Goal: Communication & Community: Answer question/provide support

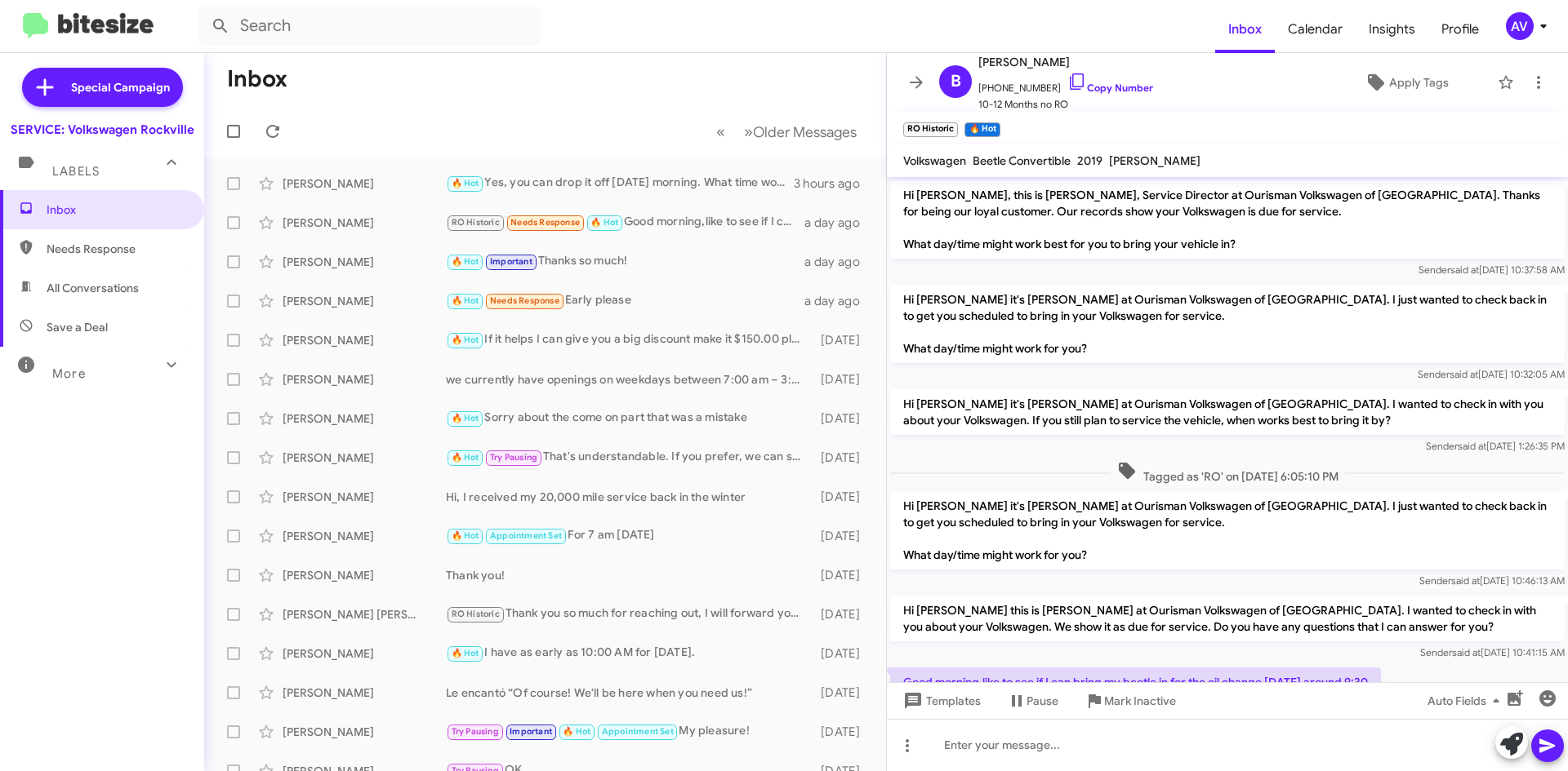
scroll to position [142, 0]
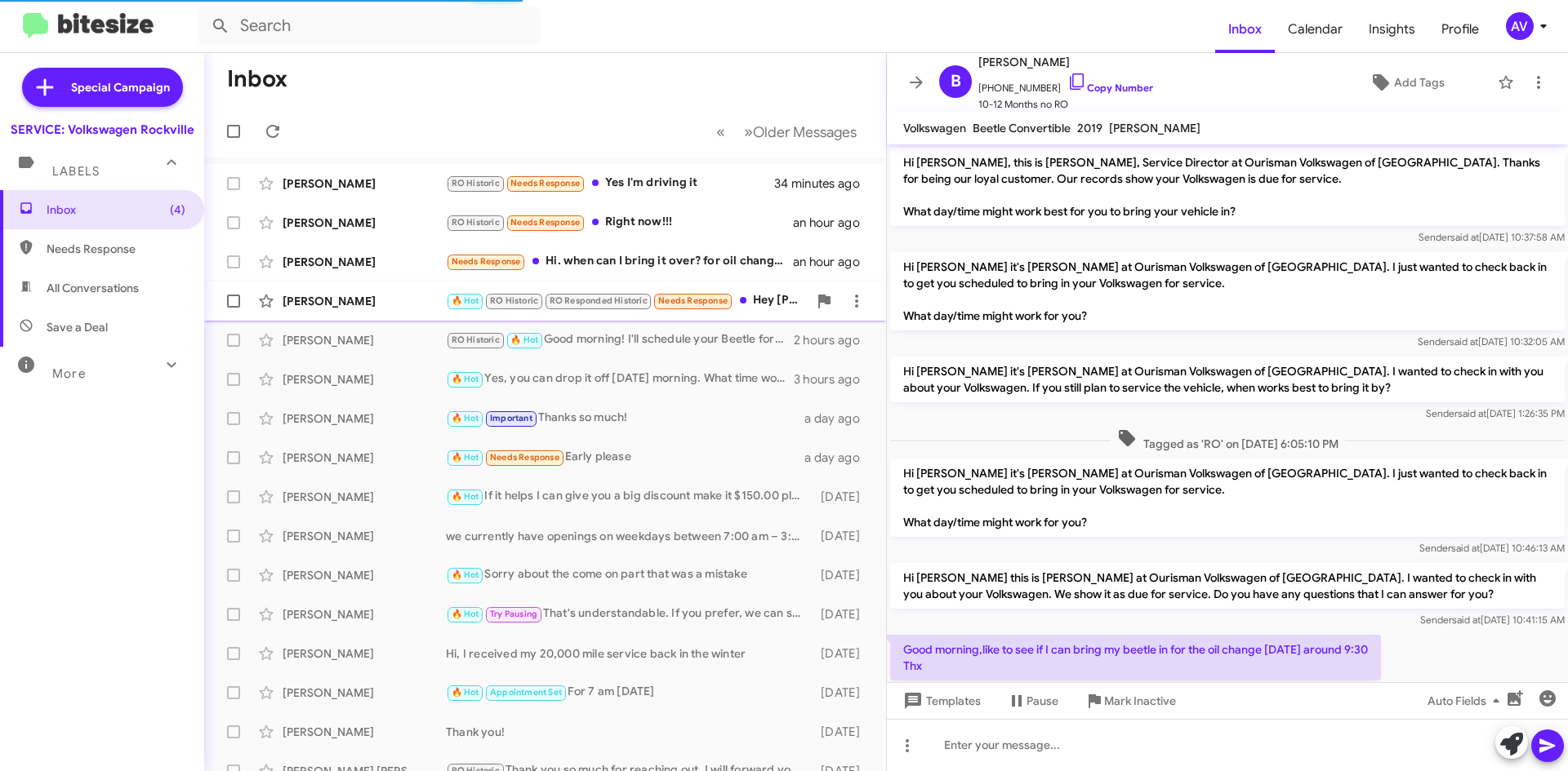
scroll to position [109, 0]
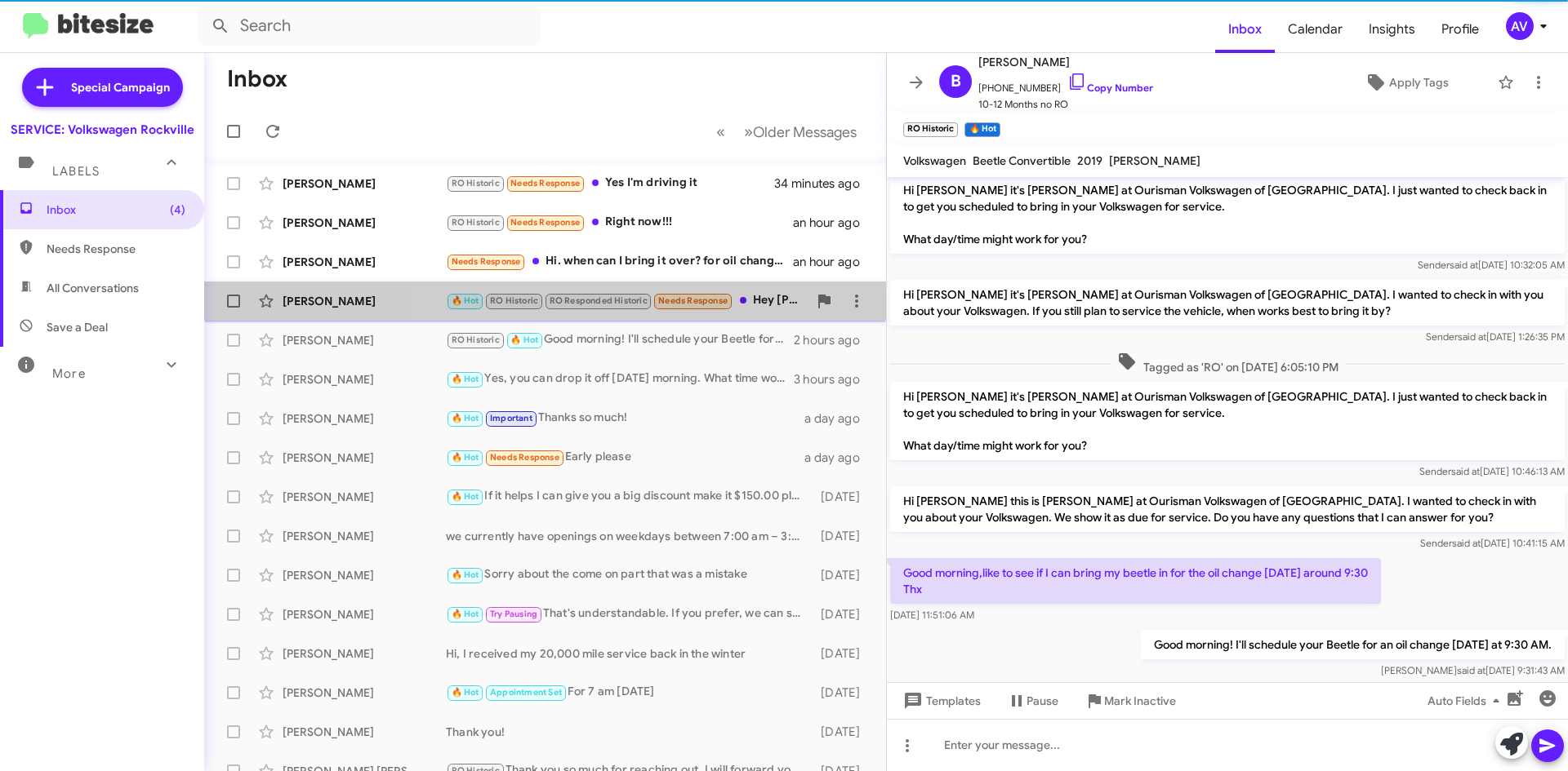
click at [727, 303] on span "Needs Response" at bounding box center [692, 300] width 69 height 11
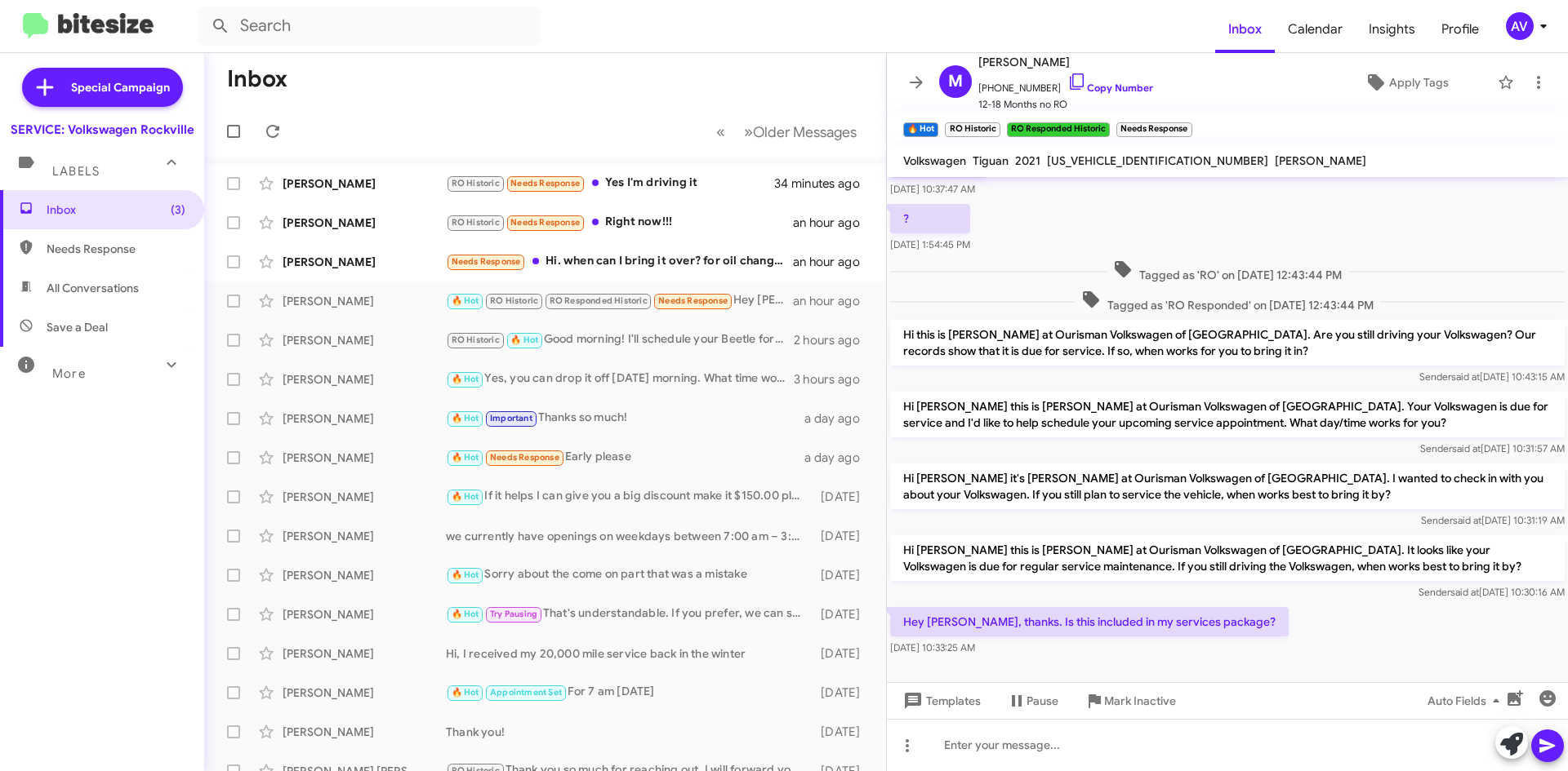
scroll to position [154, 0]
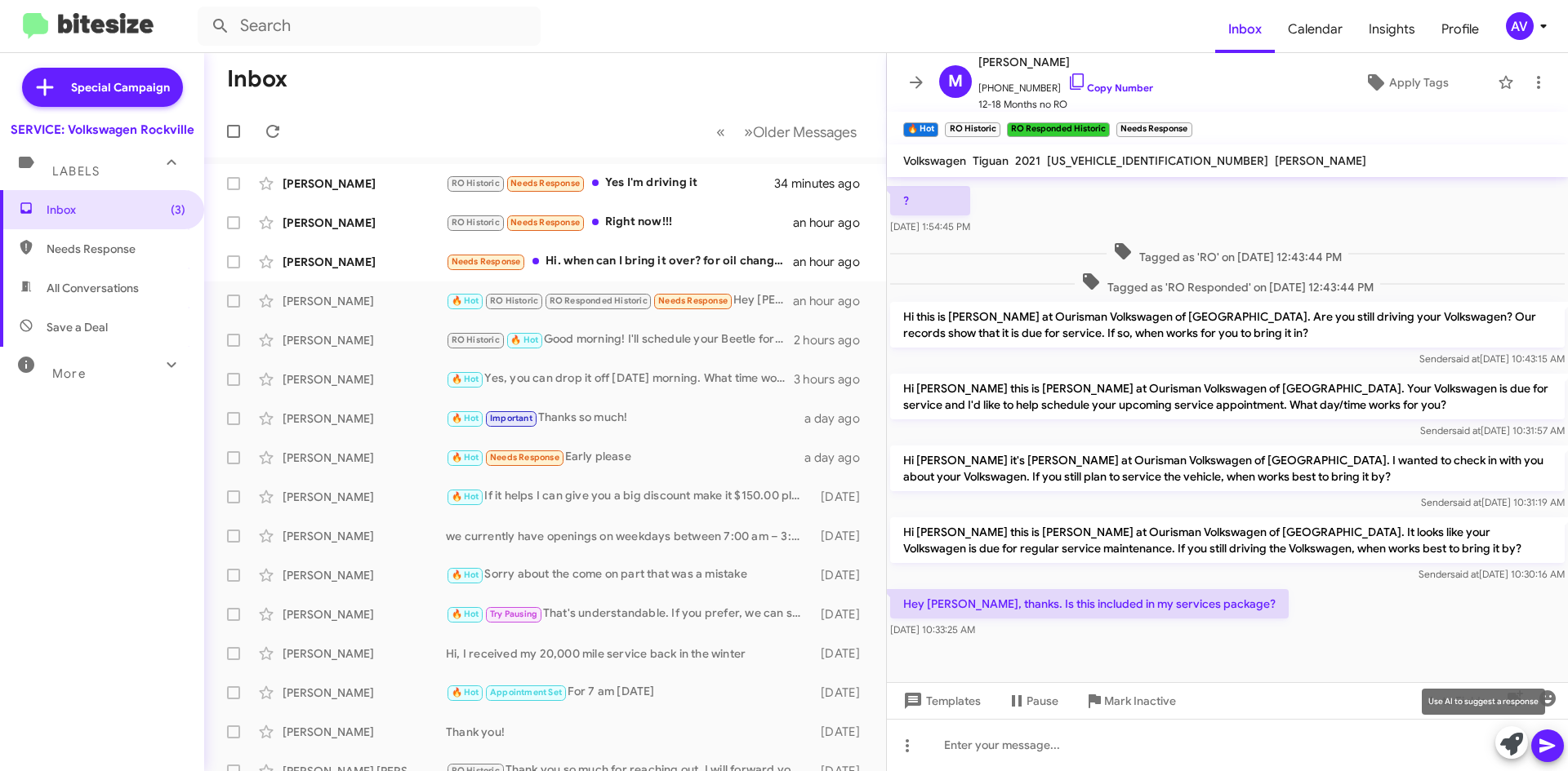
click at [1502, 742] on icon at bounding box center [1510, 744] width 22 height 22
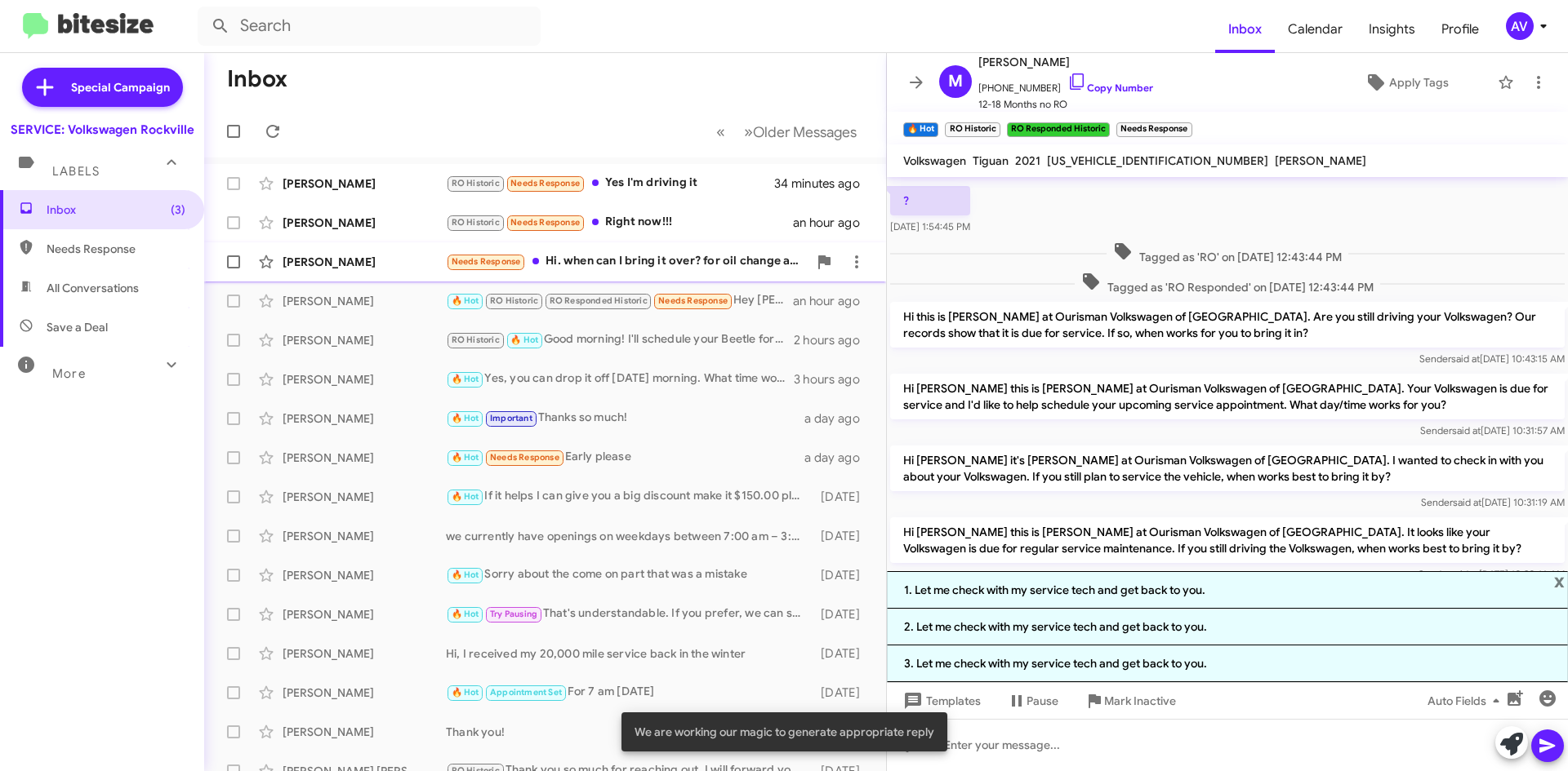
click at [739, 267] on div "Needs Response Hi. when can I bring it over? for oil change and I want you guys…" at bounding box center [626, 261] width 362 height 19
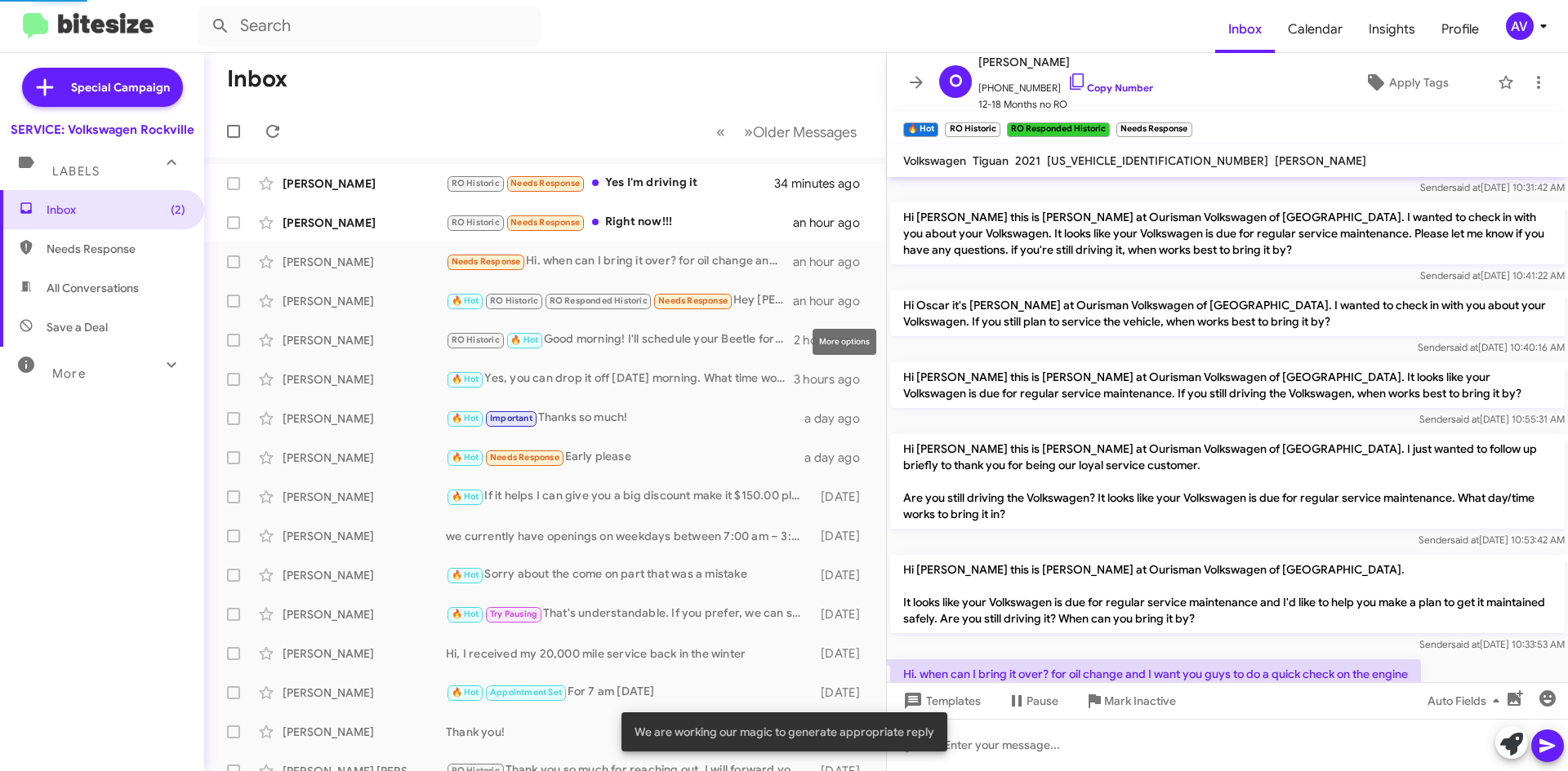
scroll to position [200, 0]
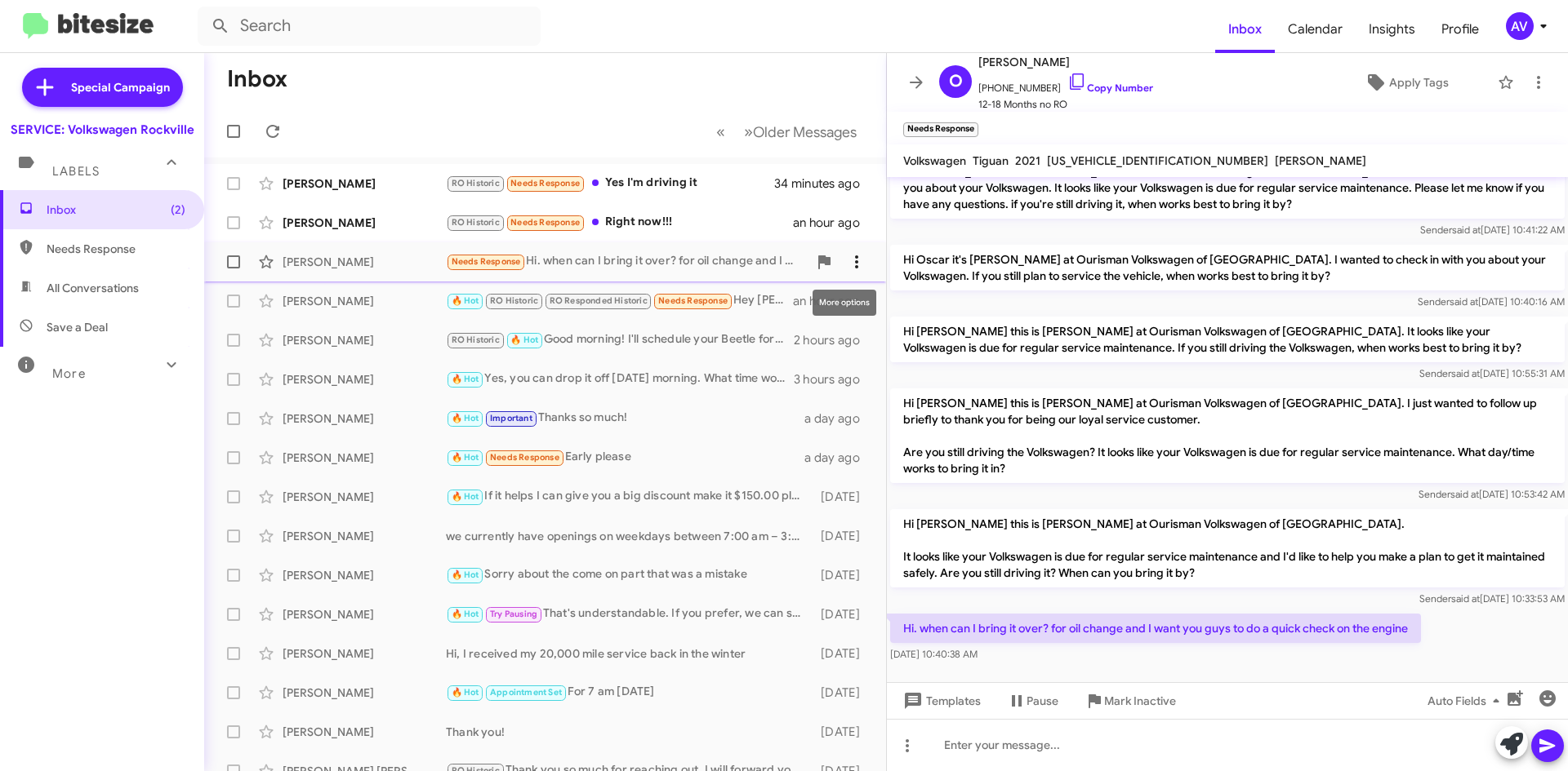
click at [846, 260] on icon at bounding box center [856, 262] width 20 height 19
click at [763, 314] on span "Mark as unread" at bounding box center [722, 304] width 83 height 39
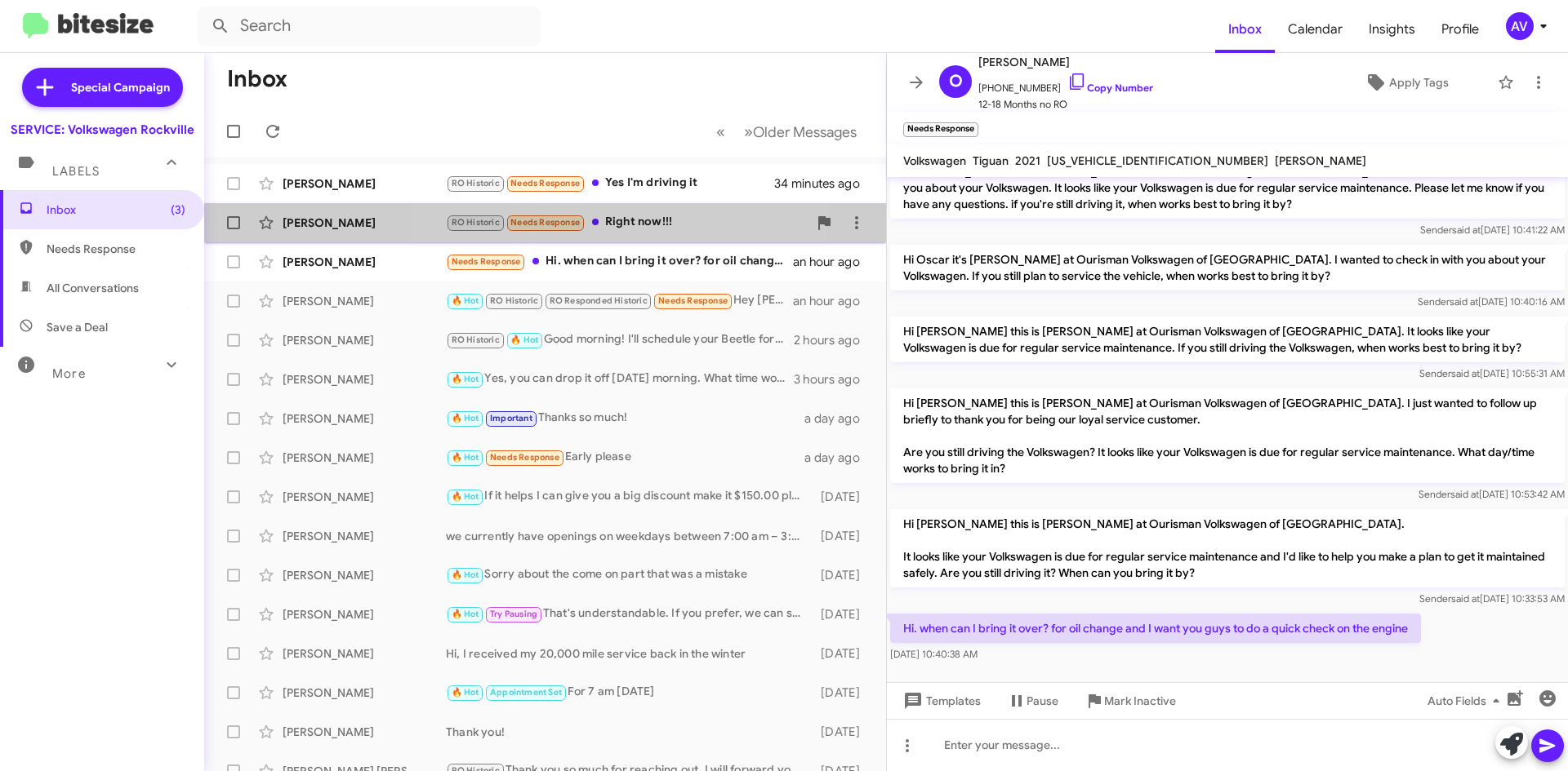
click at [620, 217] on div "RO Historic Needs Response Right now!!!" at bounding box center [626, 222] width 362 height 19
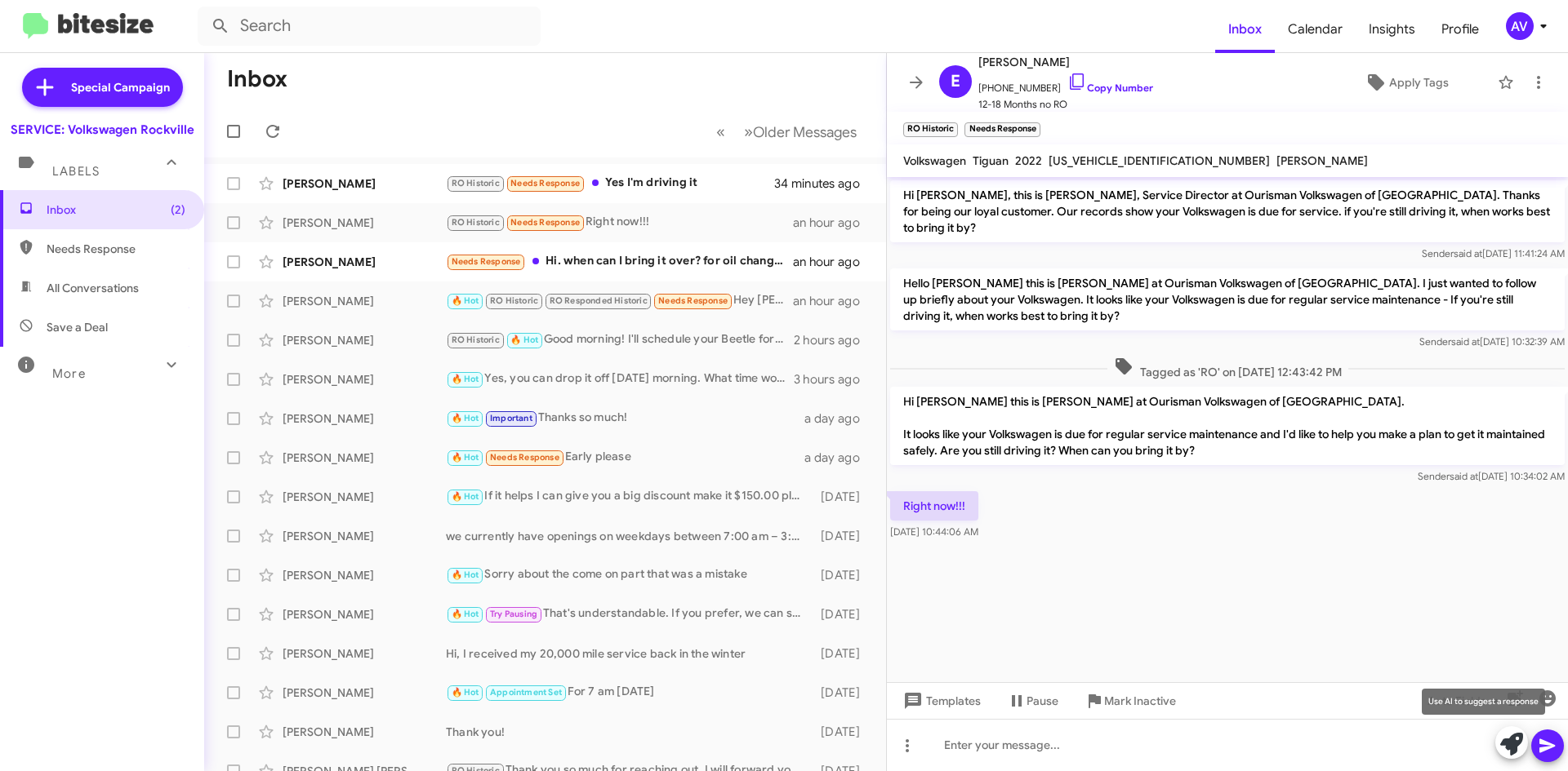
click at [1499, 746] on button at bounding box center [1510, 742] width 32 height 32
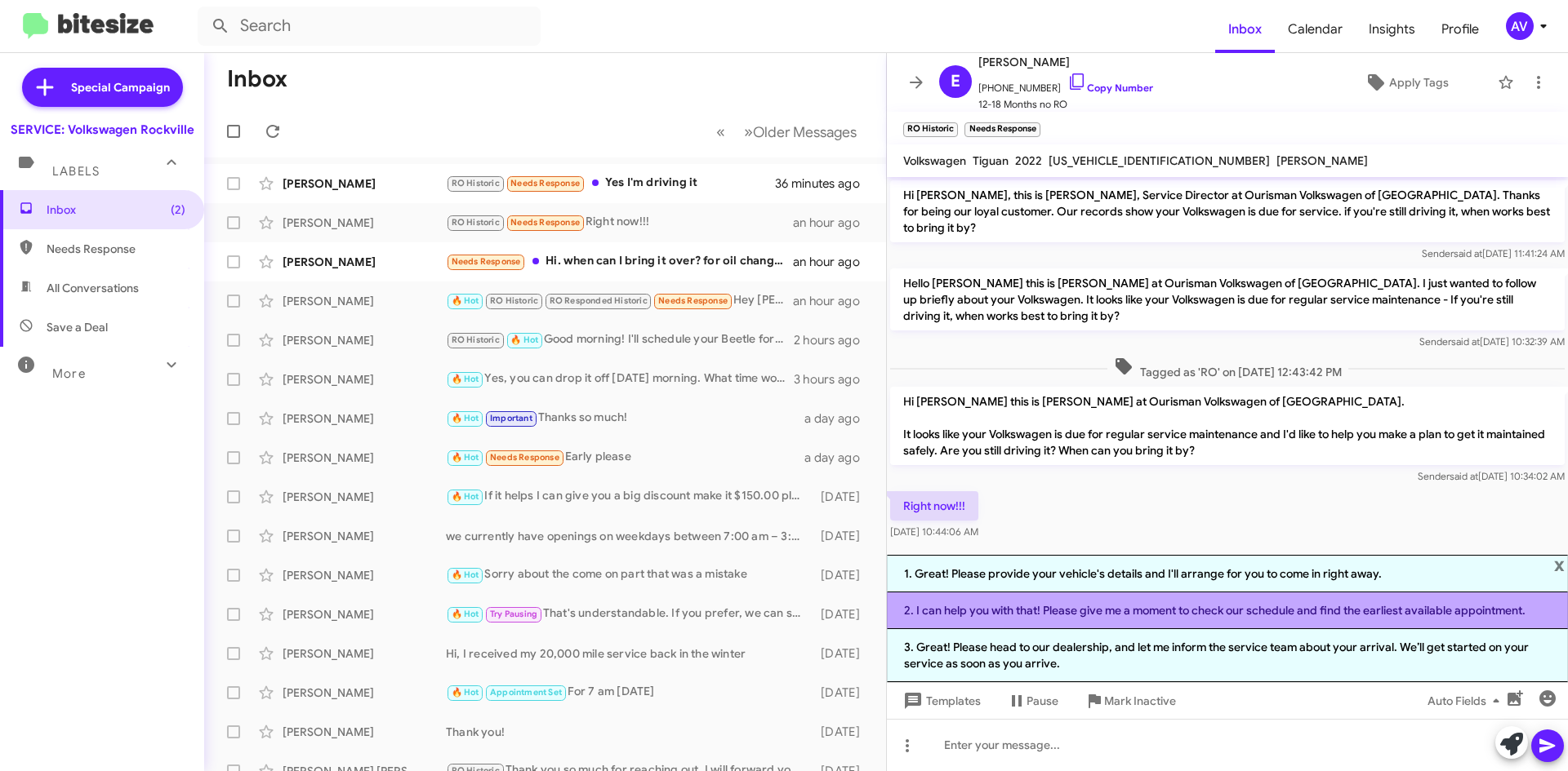
click at [1004, 617] on li "2. I can help you with that! Please give me a moment to check our schedule and …" at bounding box center [1227, 611] width 681 height 37
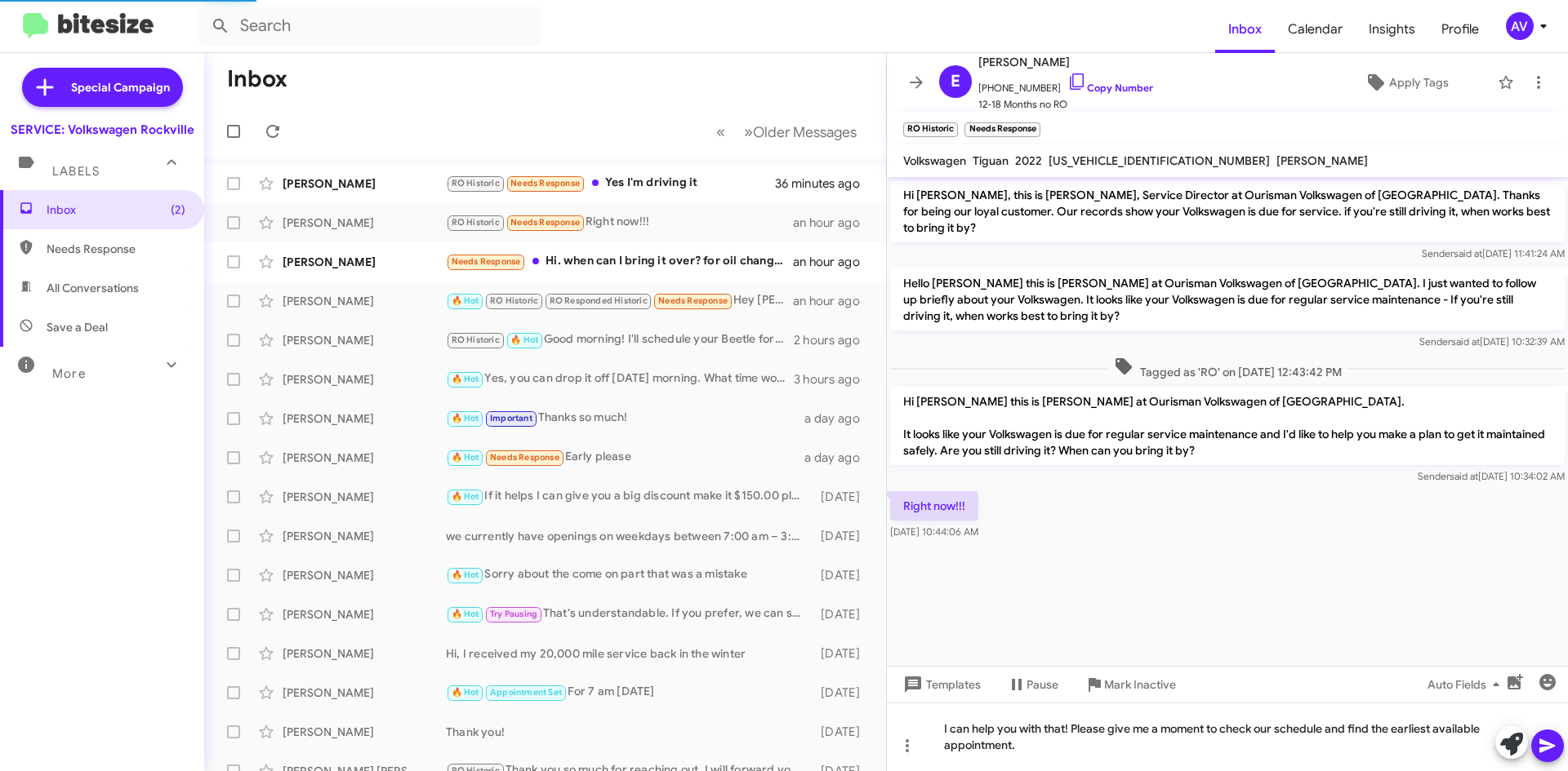
click at [1540, 742] on icon at bounding box center [1548, 747] width 16 height 14
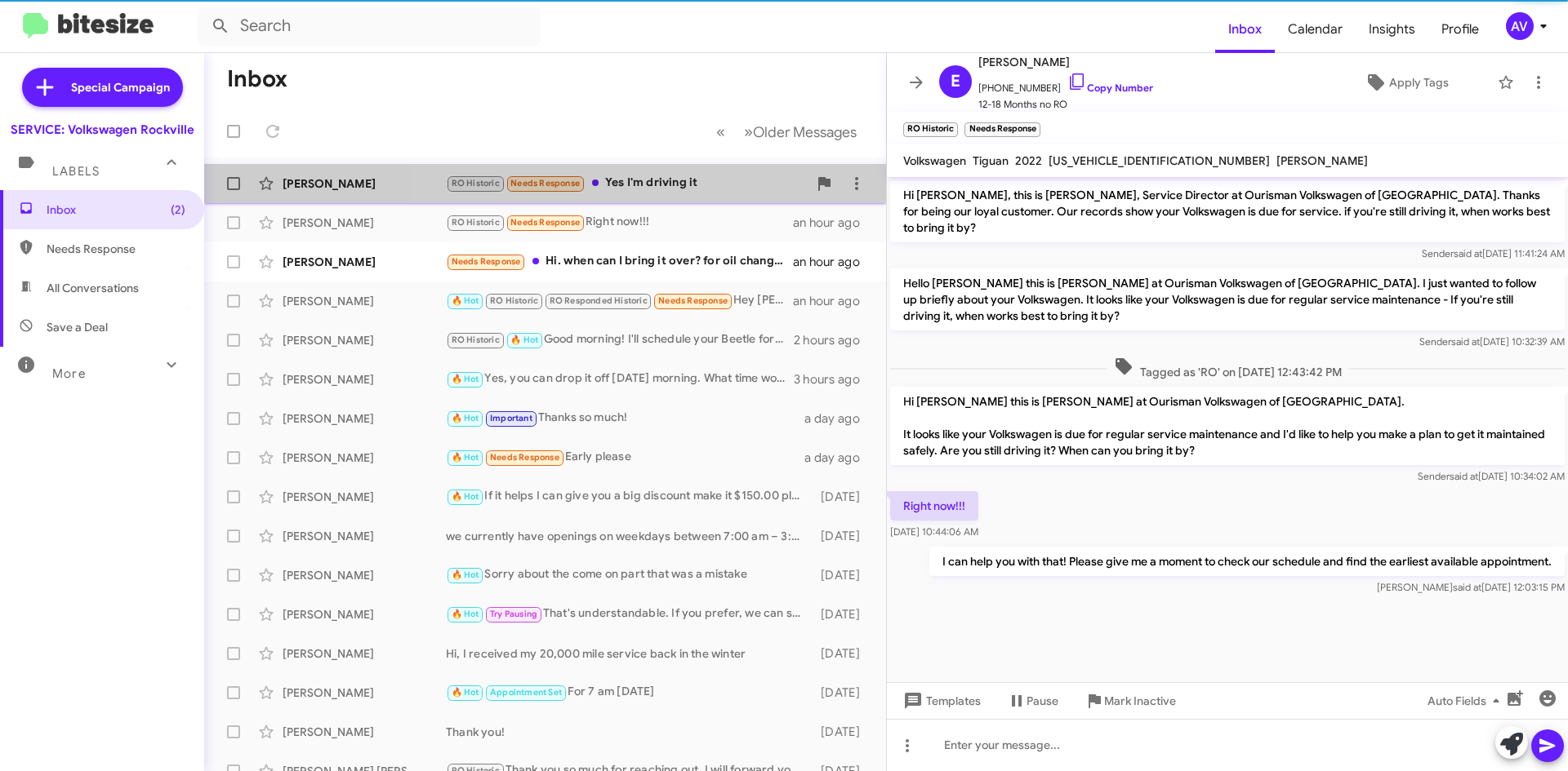
click at [666, 176] on div "RO Historic Needs Response Yes I'm driving it" at bounding box center [626, 182] width 362 height 19
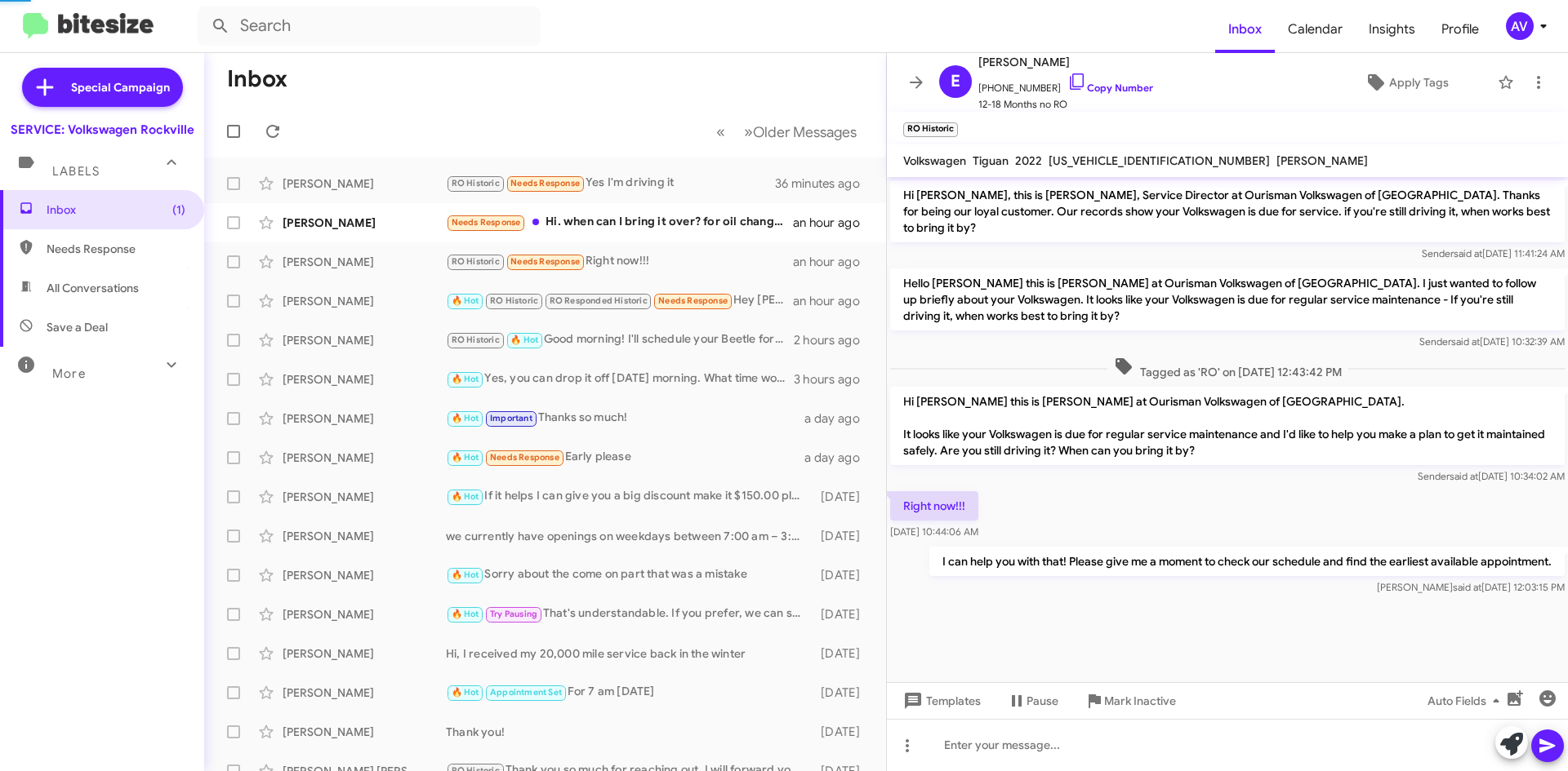
scroll to position [115, 0]
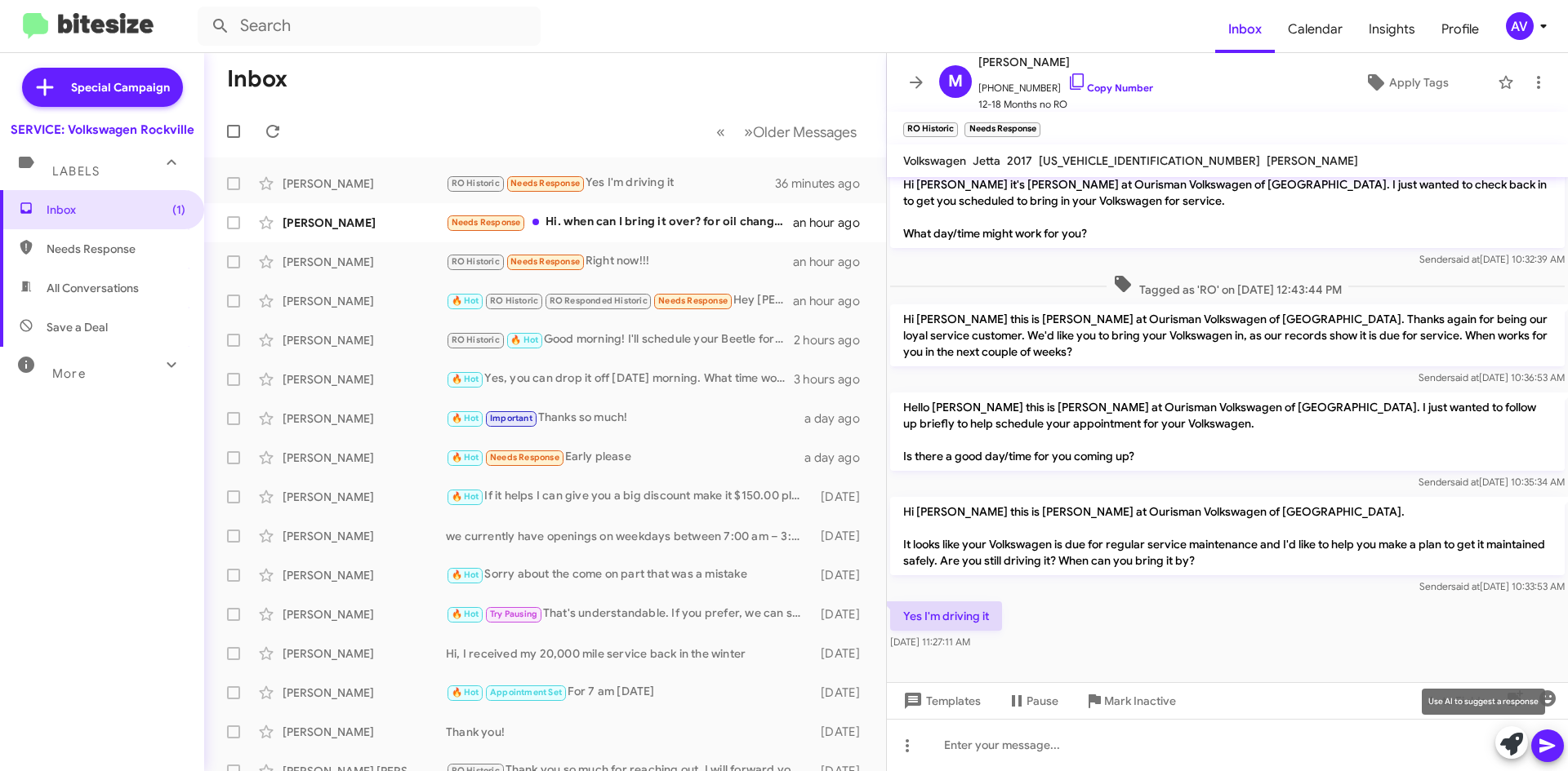
click at [1509, 748] on icon at bounding box center [1510, 744] width 22 height 22
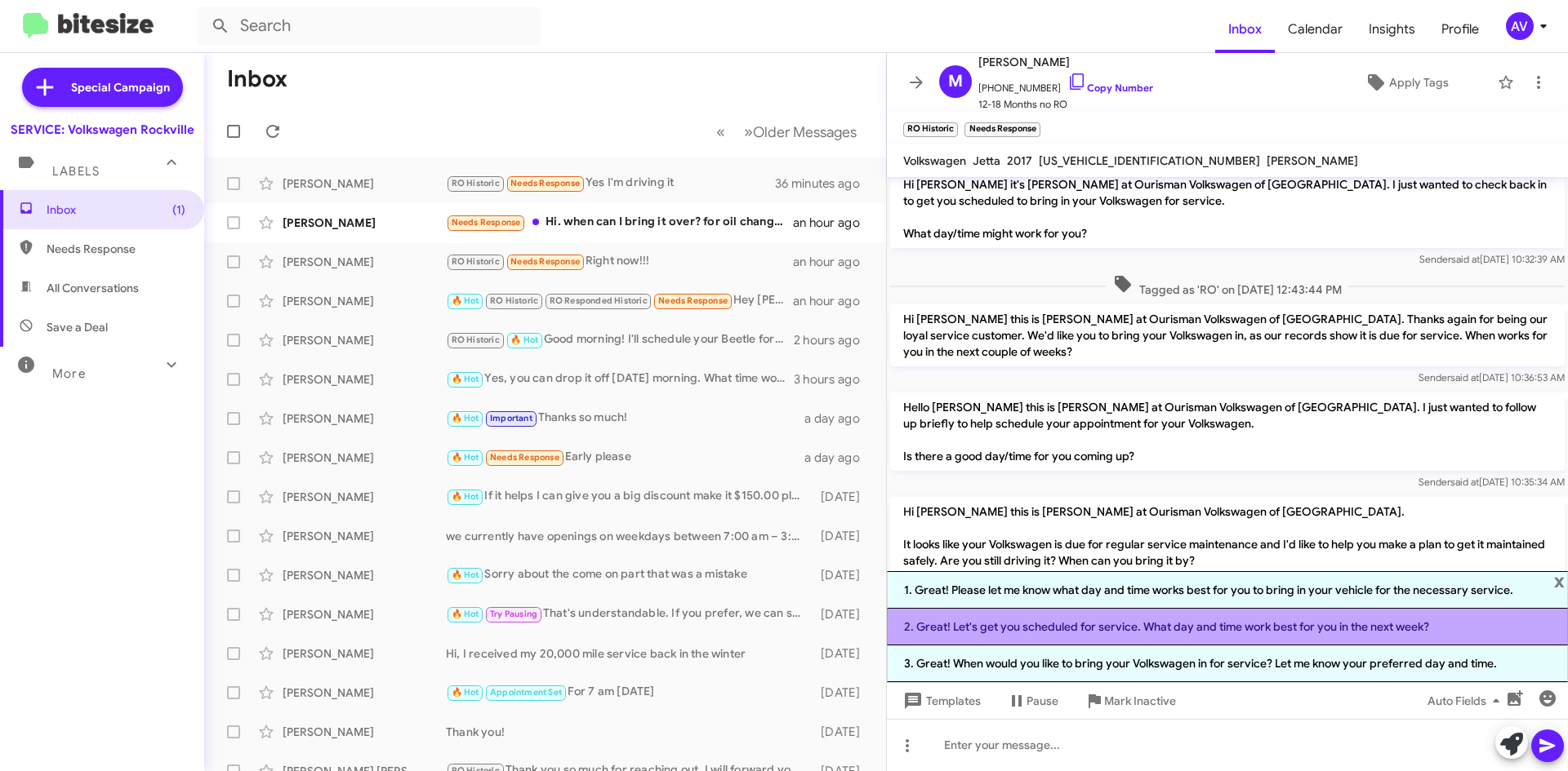
click at [1182, 635] on li "2. Great! Let's get you scheduled for service. What day and time work best for …" at bounding box center [1227, 628] width 681 height 37
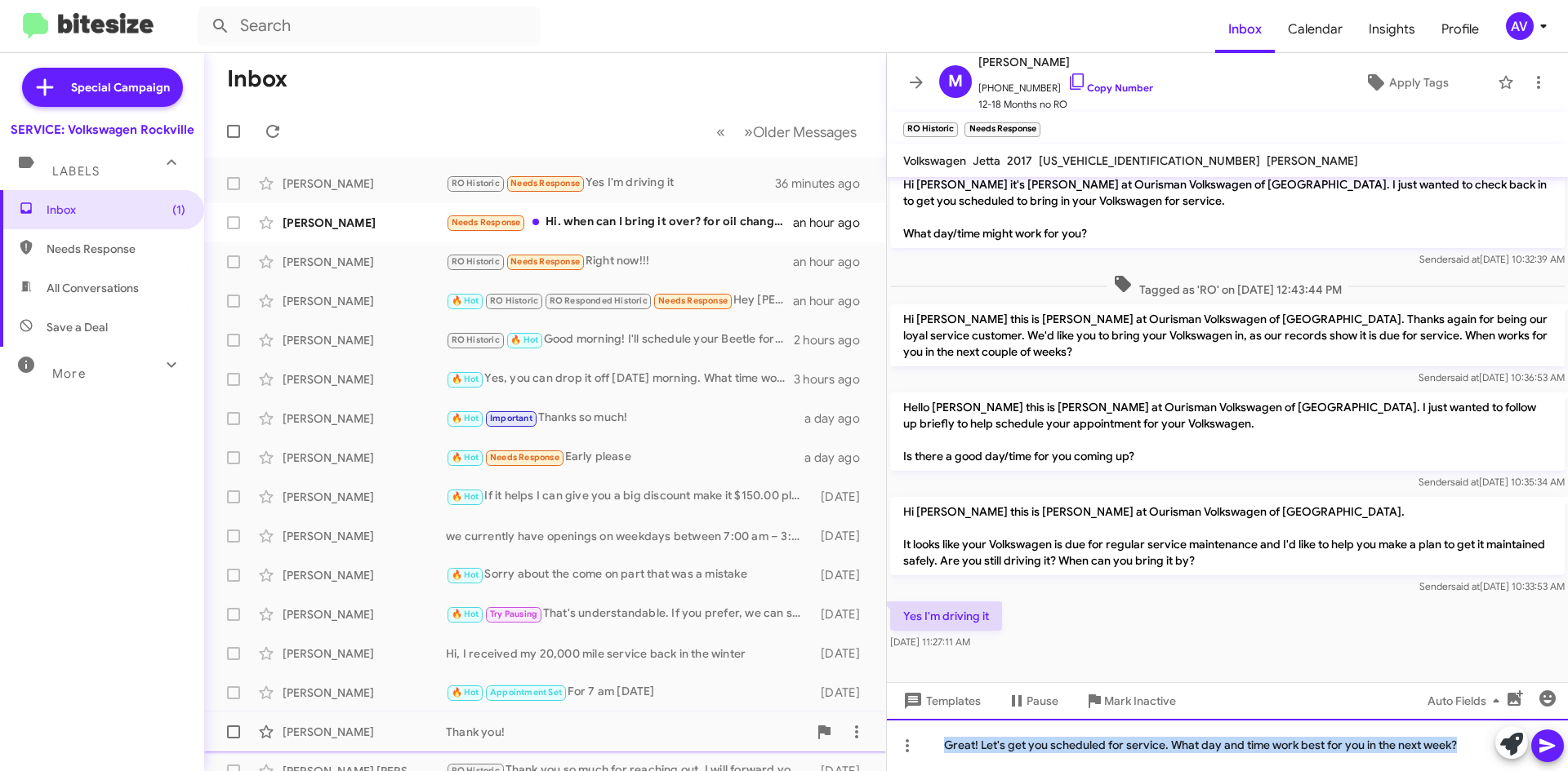
drag, startPoint x: 1471, startPoint y: 746, endPoint x: 688, endPoint y: 729, distance: 783.2
click at [691, 731] on div "Inbox « Previous » Next Older Messages Mia Biggs RO Historic Needs Response Yes…" at bounding box center [885, 411] width 1364 height 718
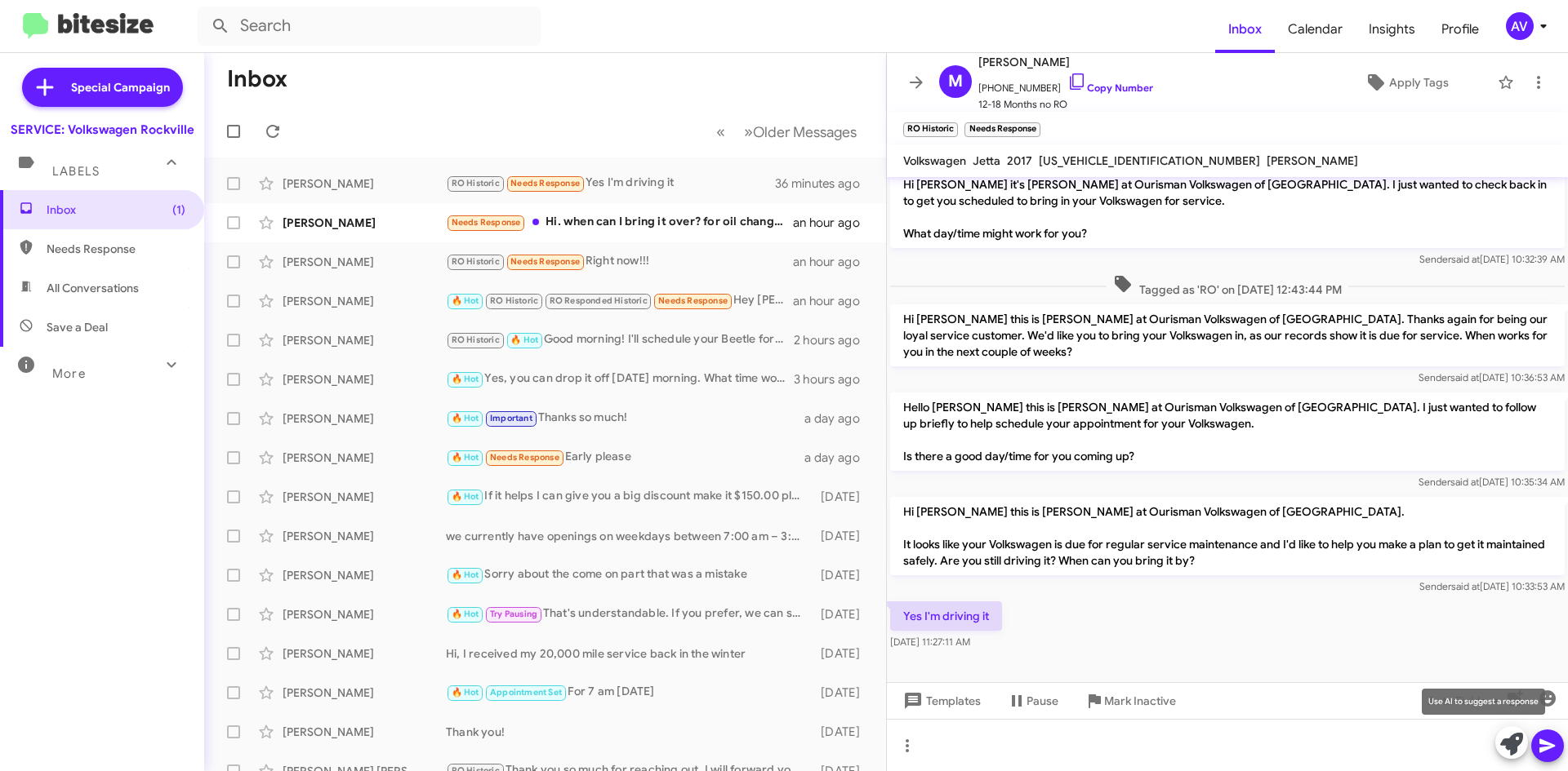
click at [1506, 749] on icon at bounding box center [1510, 744] width 22 height 22
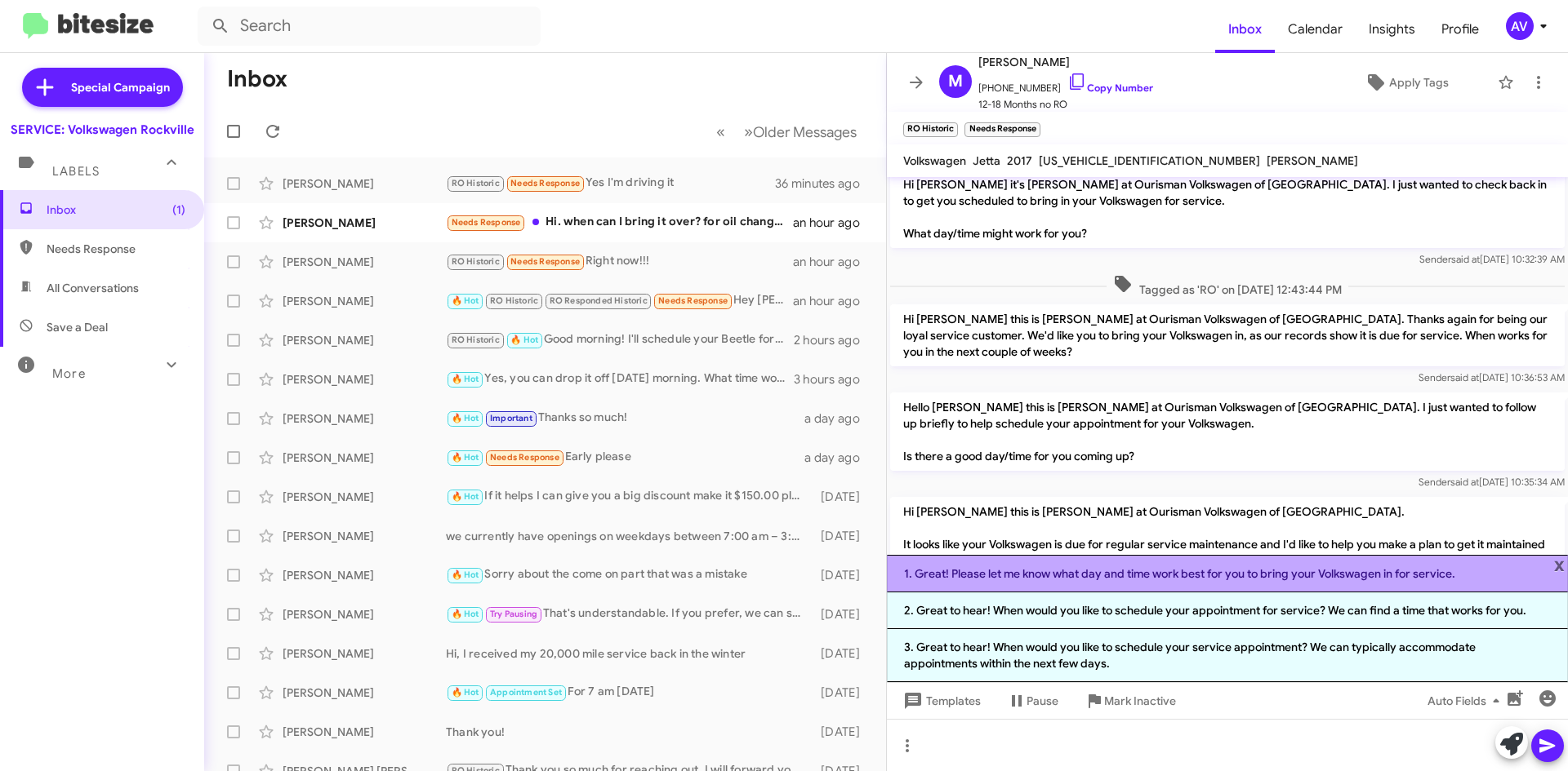
click at [1222, 577] on li "1. Great! Please let me know what day and time work best for you to bring your …" at bounding box center [1227, 573] width 681 height 38
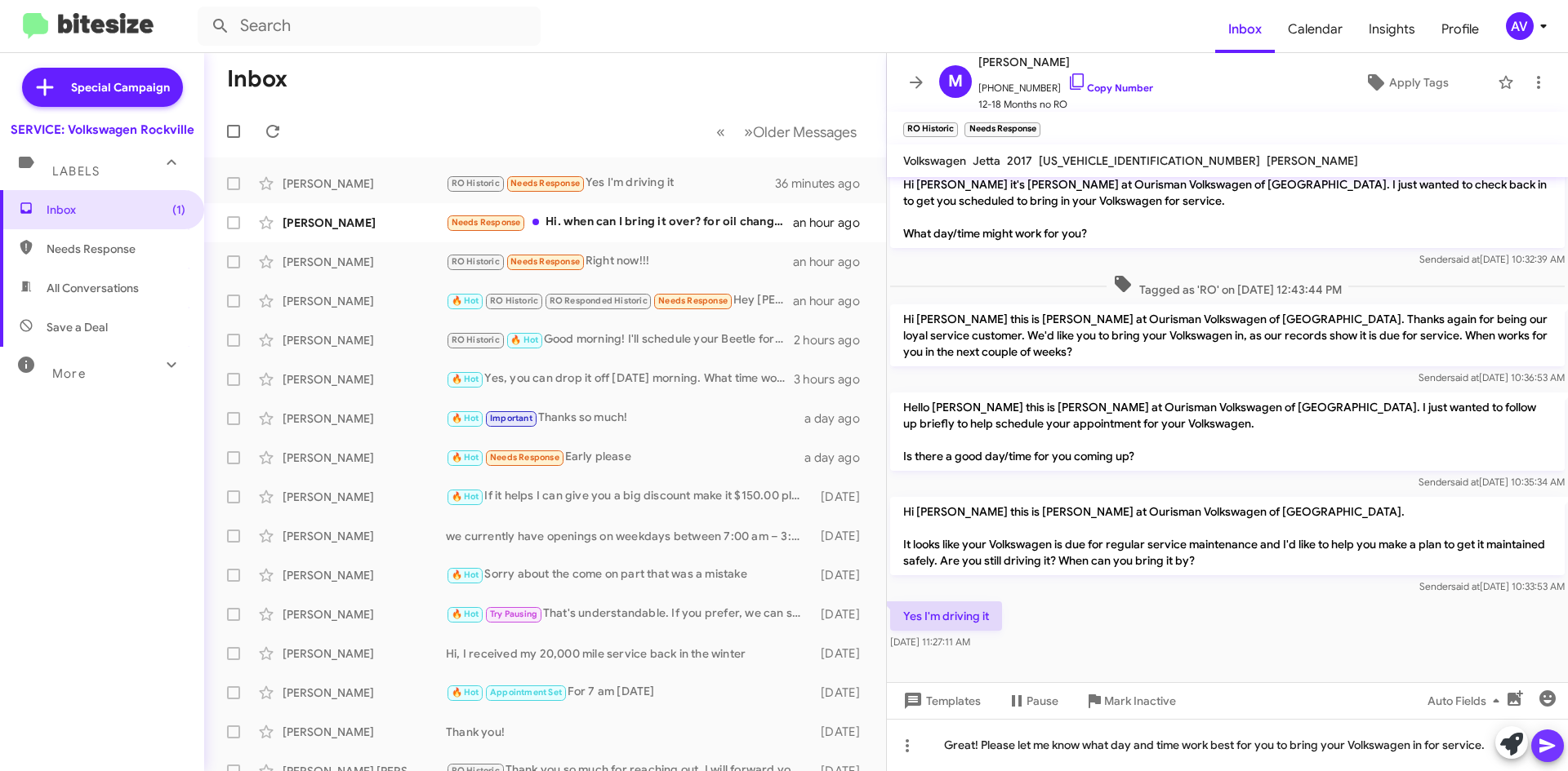
click at [1544, 755] on span at bounding box center [1548, 746] width 20 height 32
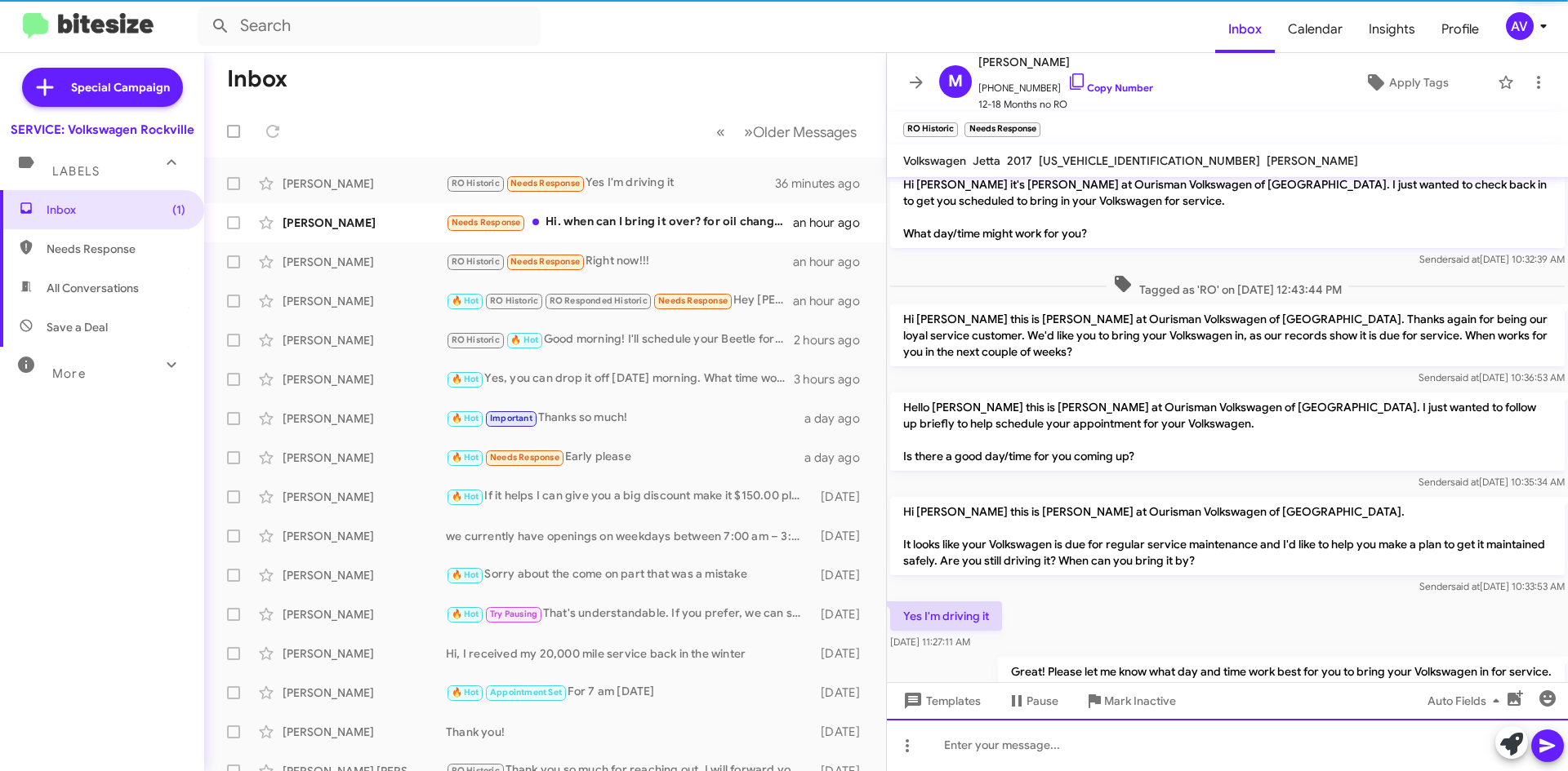
scroll to position [0, 0]
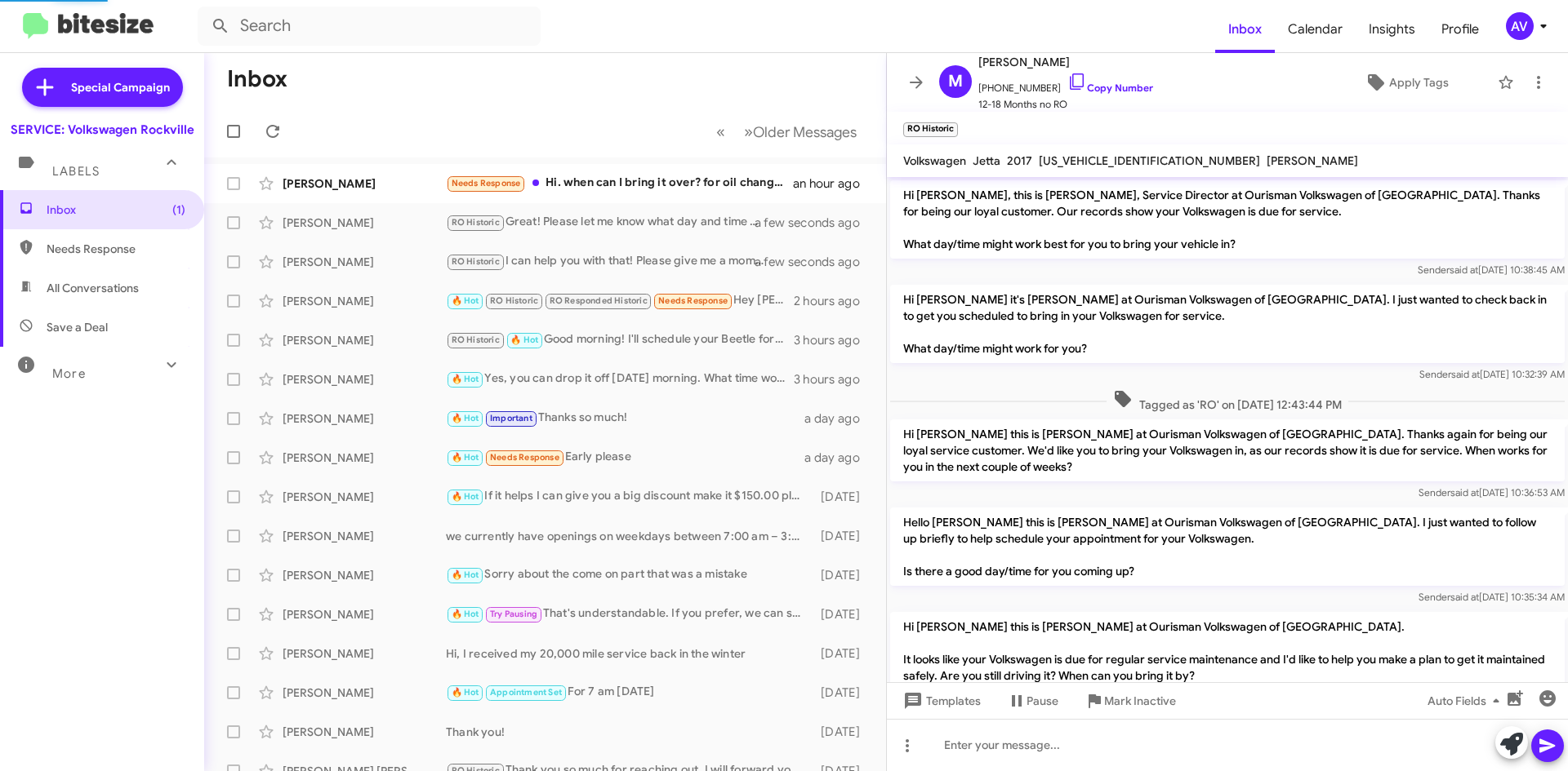
scroll to position [142, 0]
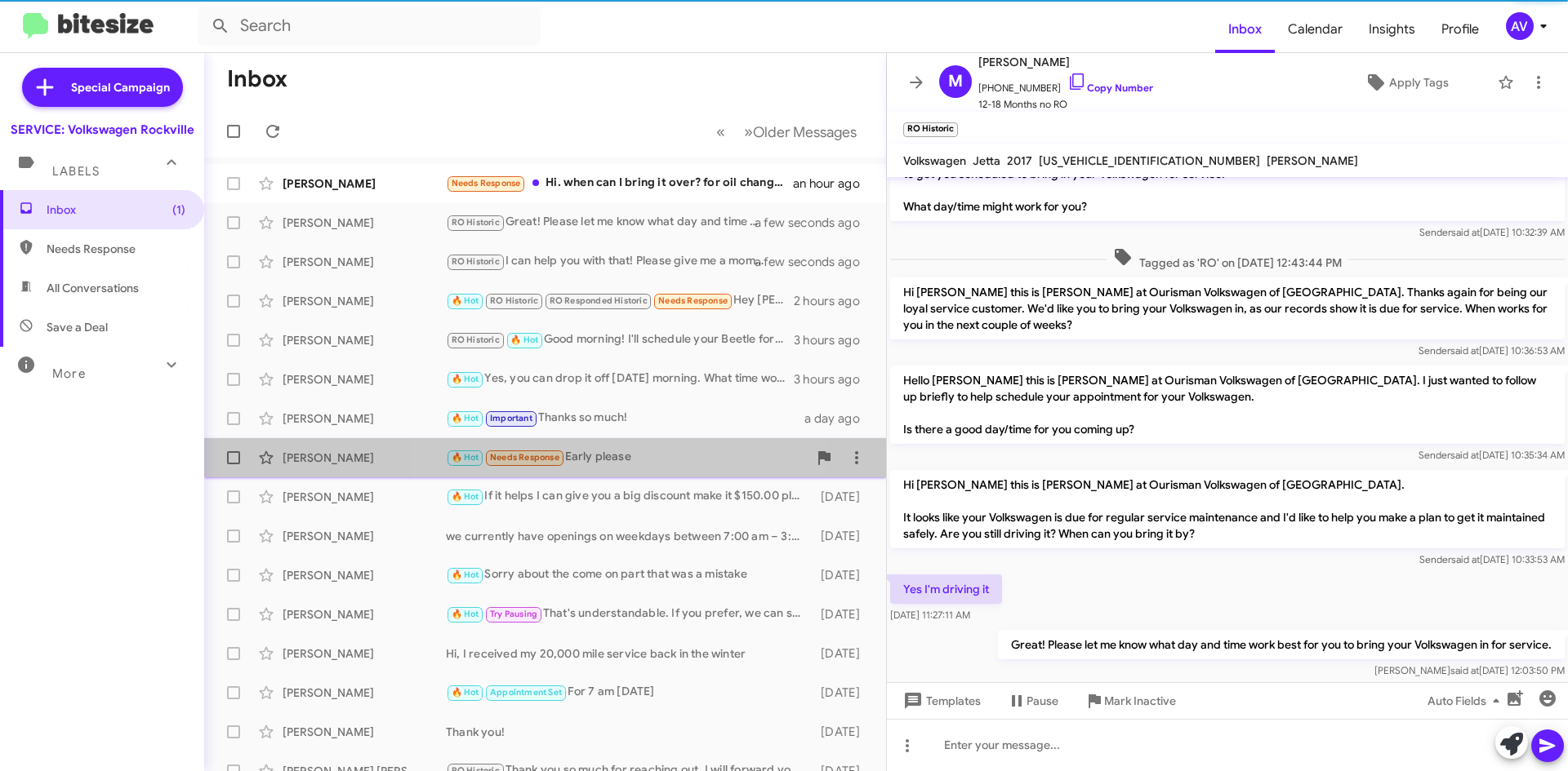
click at [602, 455] on div "🔥 Hot Needs Response Early please" at bounding box center [626, 457] width 362 height 19
